Goal: Transaction & Acquisition: Purchase product/service

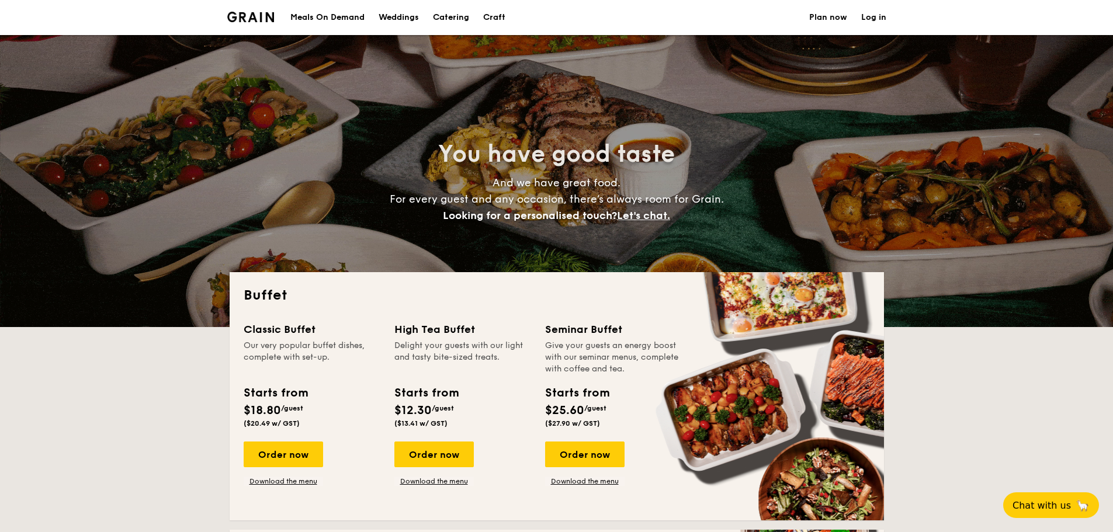
select select
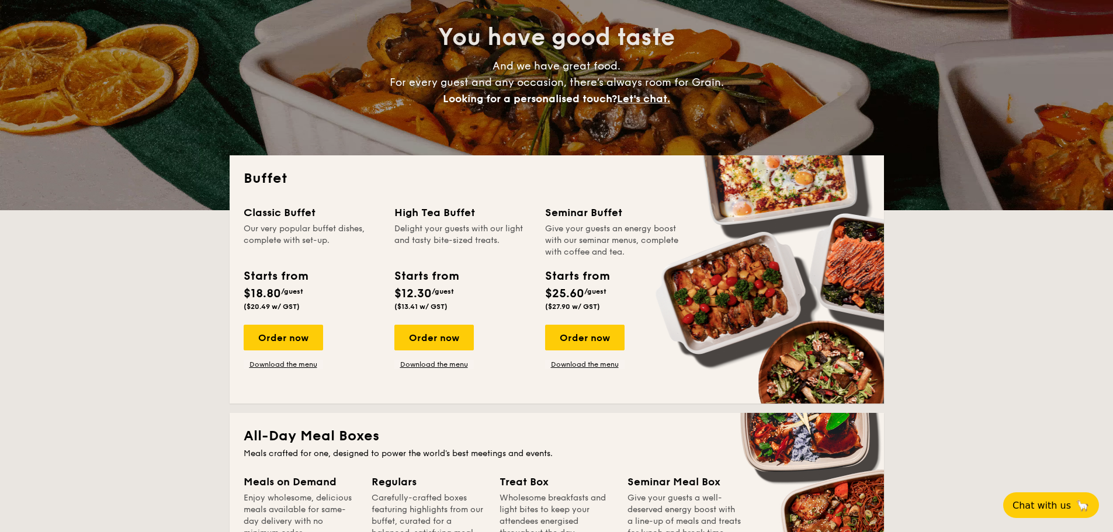
click at [436, 343] on div "Order now" at bounding box center [433, 338] width 79 height 26
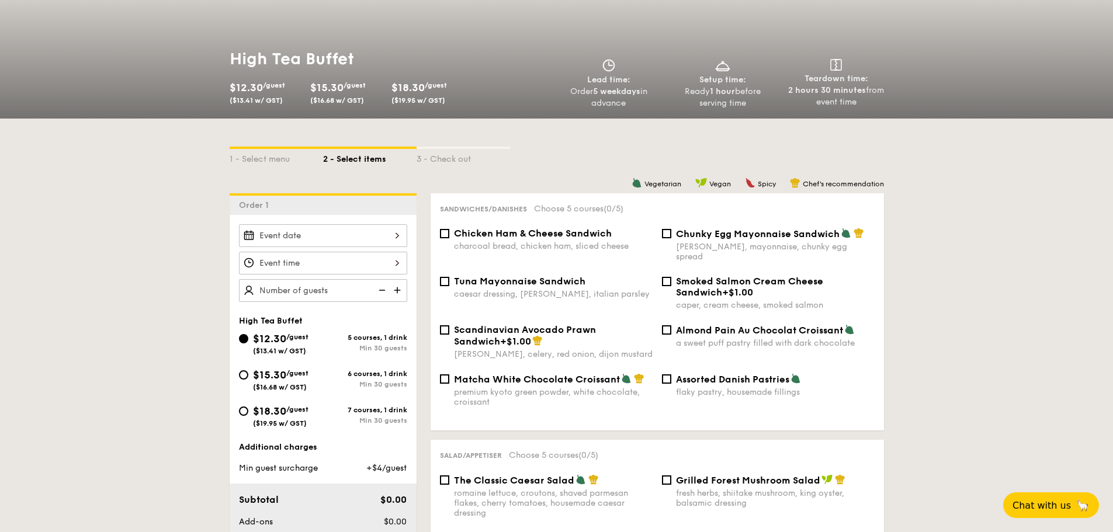
scroll to position [175, 0]
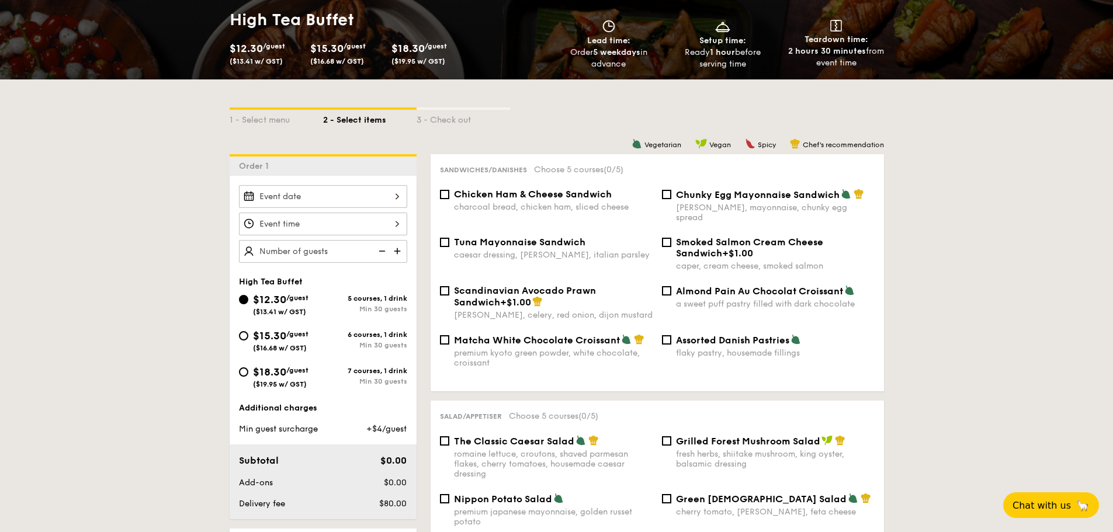
drag, startPoint x: 297, startPoint y: 341, endPoint x: 536, endPoint y: 277, distance: 247.4
click at [297, 341] on div "$15.30 /guest ($16.68 w/ GST)" at bounding box center [280, 340] width 55 height 25
click at [248, 341] on input "$15.30 /guest ($16.68 w/ GST) 6 courses, 1 drink Min 30 guests" at bounding box center [243, 335] width 9 height 9
radio input "true"
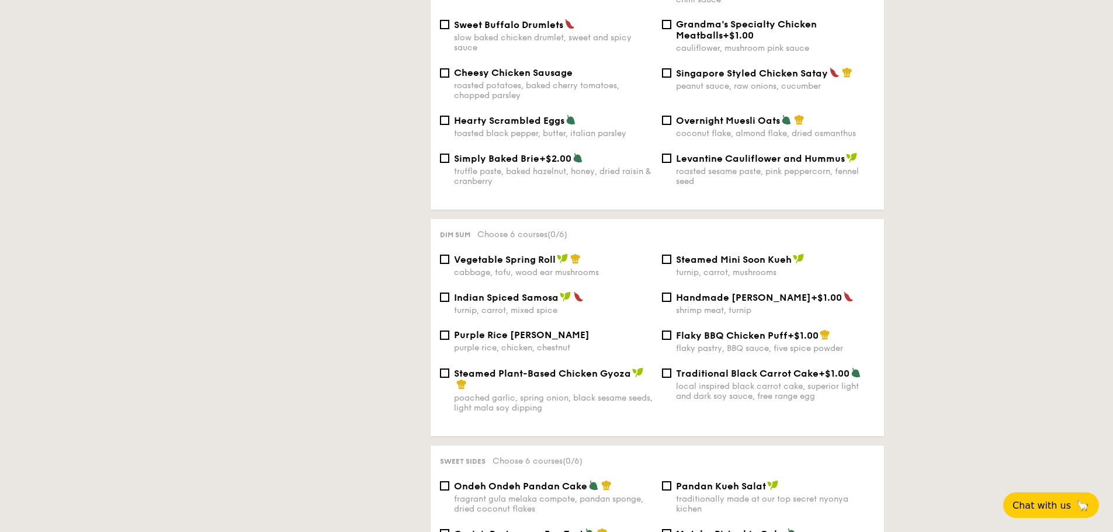
scroll to position [876, 0]
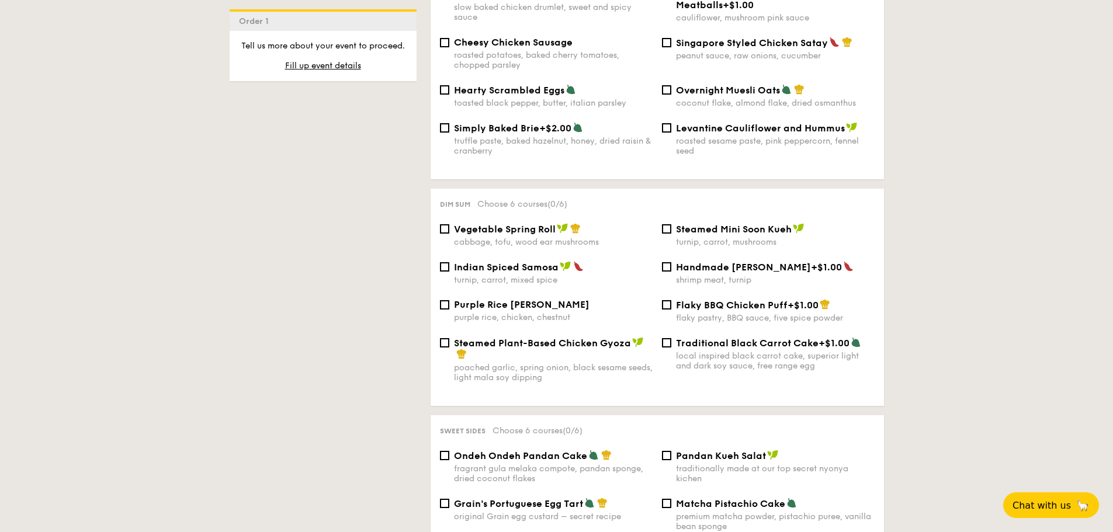
drag, startPoint x: 442, startPoint y: 195, endPoint x: 473, endPoint y: 193, distance: 30.4
click at [473, 198] on div "Dim sum Choose 6 courses (0/6)" at bounding box center [657, 203] width 435 height 11
drag, startPoint x: 675, startPoint y: 294, endPoint x: 817, endPoint y: 295, distance: 141.9
click at [817, 299] on div "Flaky BBQ Chicken Puff +$1.00" at bounding box center [775, 305] width 199 height 12
copy div "Flaky BBQ Chicken Puff +$1.00"
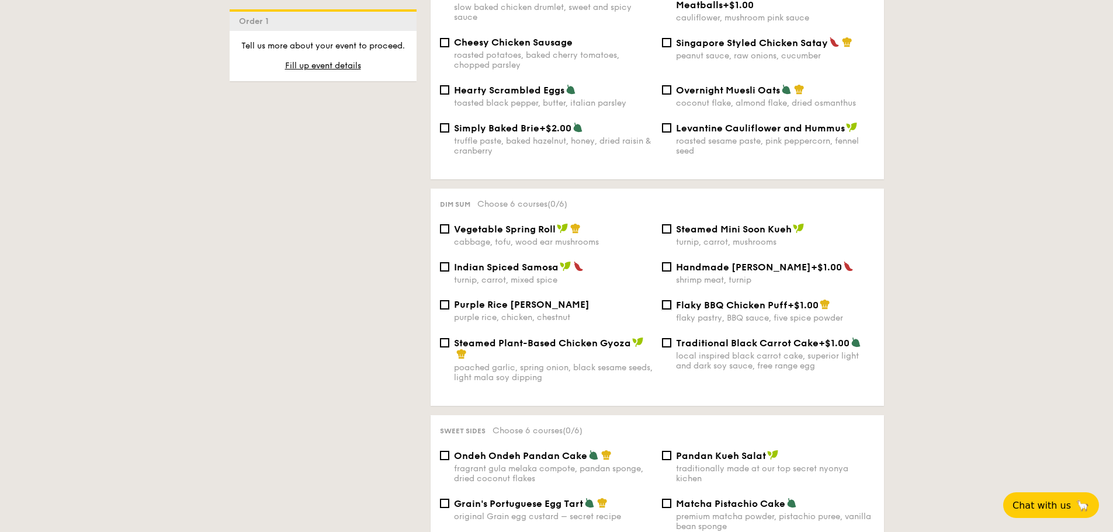
click at [667, 300] on input "Flaky BBQ Chicken Puff +$1.00 flaky pastry, BBQ sauce, five spice powder" at bounding box center [666, 304] width 9 height 9
checkbox input "true"
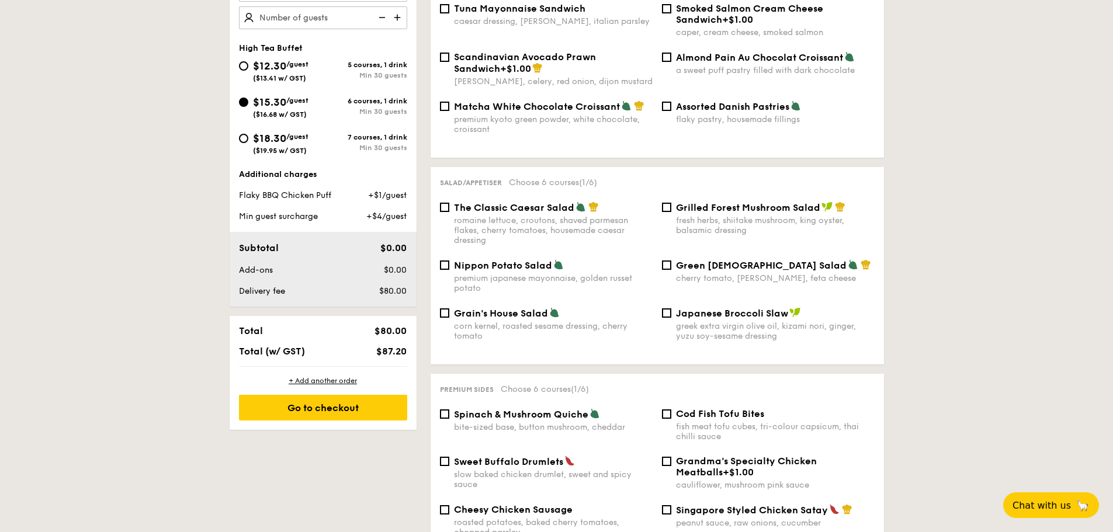
scroll to position [234, 0]
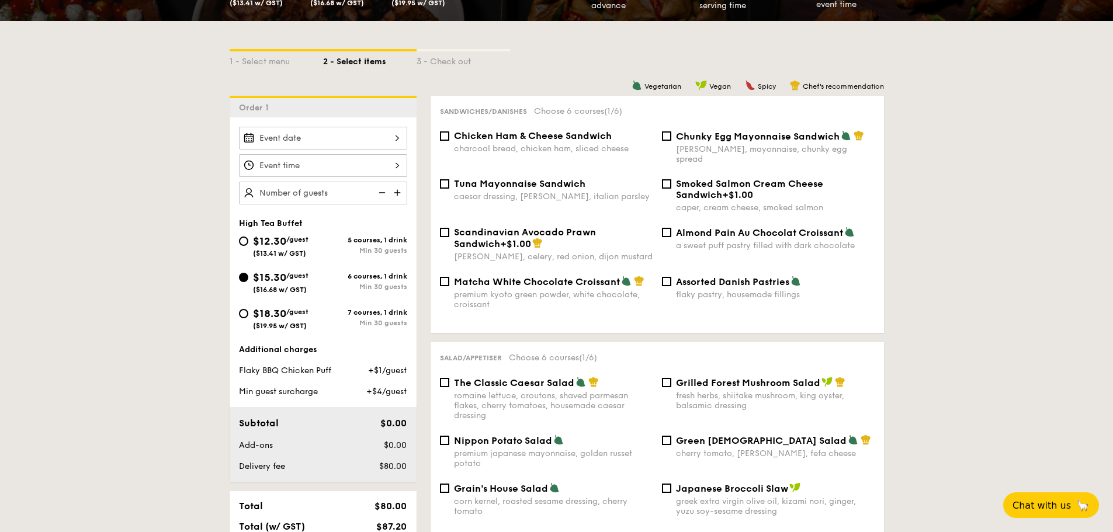
click at [723, 241] on div "a sweet puff pastry filled with dark chocolate" at bounding box center [775, 246] width 199 height 10
click at [671, 231] on input "Almond Pain Au Chocolat Croissant a sweet puff pastry filled with dark chocolate" at bounding box center [666, 232] width 9 height 9
checkbox input "true"
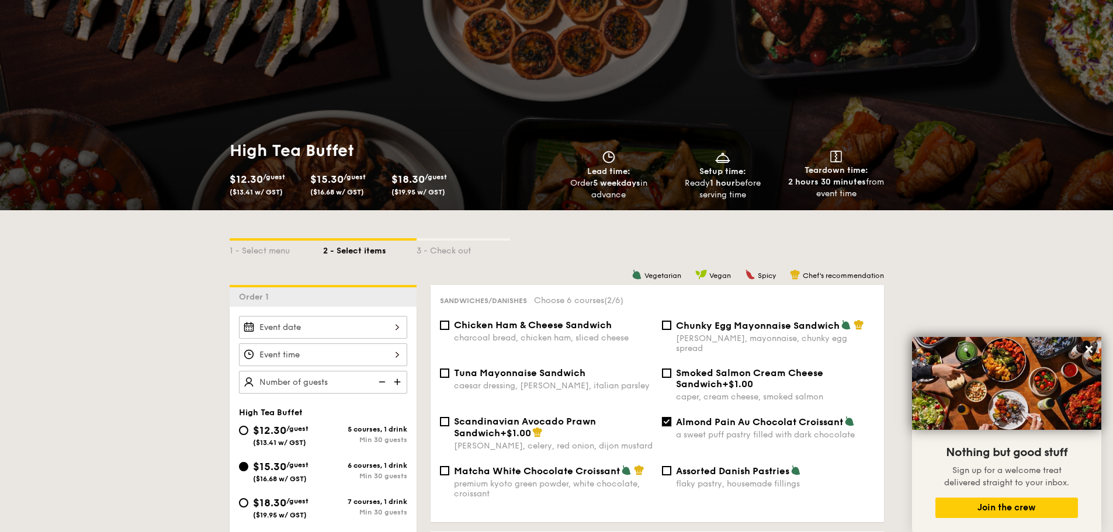
scroll to position [0, 0]
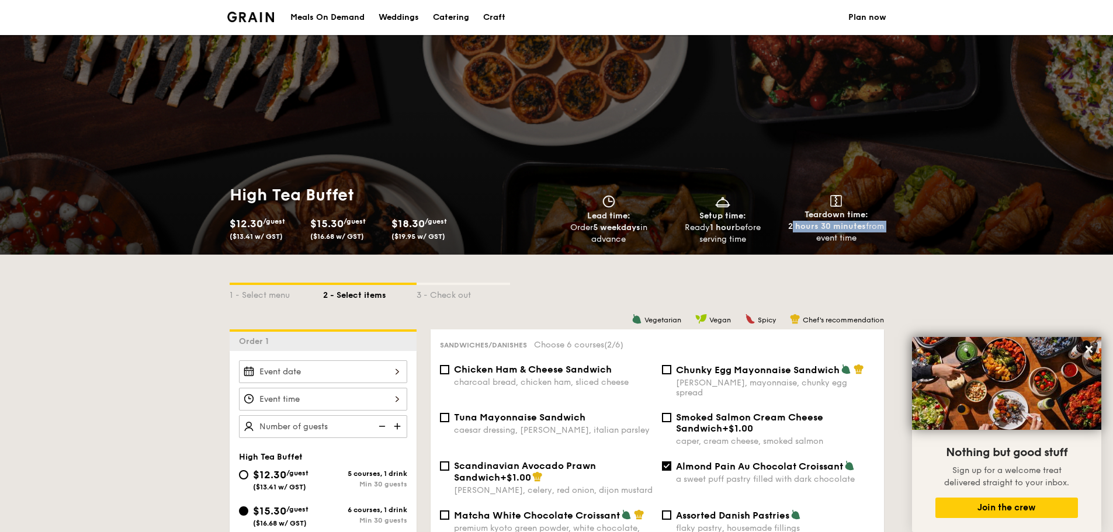
drag, startPoint x: 790, startPoint y: 228, endPoint x: 888, endPoint y: 227, distance: 97.6
click at [888, 227] on div "2 hours 30 minutes from event time" at bounding box center [836, 232] width 105 height 23
click at [874, 240] on div "2 hours 30 minutes from event time" at bounding box center [836, 232] width 105 height 23
drag, startPoint x: 790, startPoint y: 225, endPoint x: 871, endPoint y: 246, distance: 83.7
click at [871, 246] on div "High Tea Buffet $12.30 /guest ($13.41 w/ GST) $15.30 /guest ($16.68 w/ GST) $18…" at bounding box center [556, 214] width 673 height 79
